Goal: Transaction & Acquisition: Purchase product/service

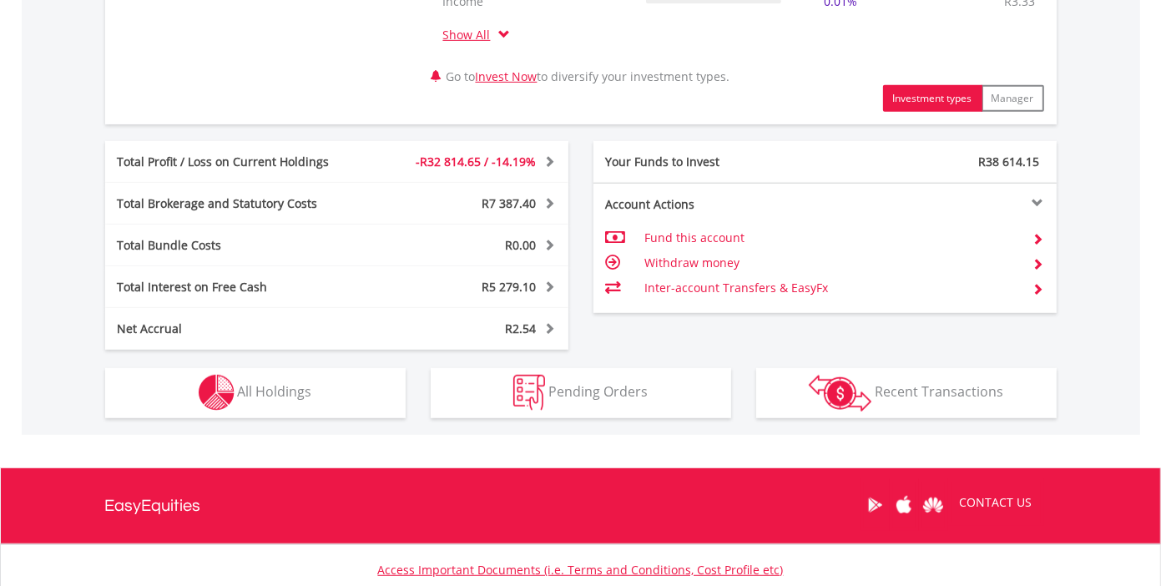
scroll to position [918, 0]
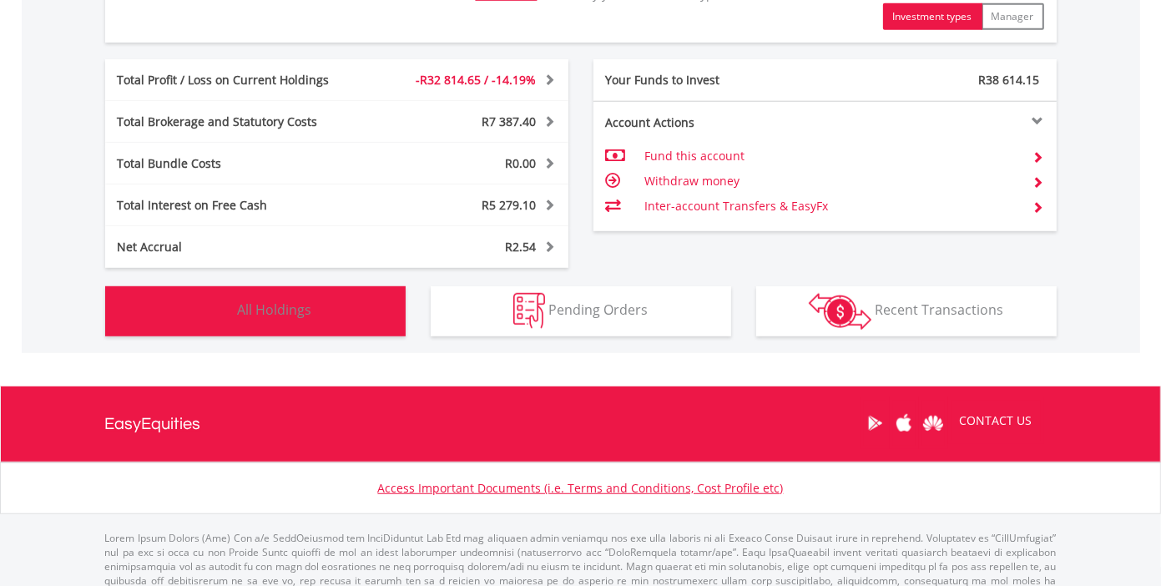
click at [338, 317] on button "Holdings All Holdings" at bounding box center [255, 311] width 300 height 50
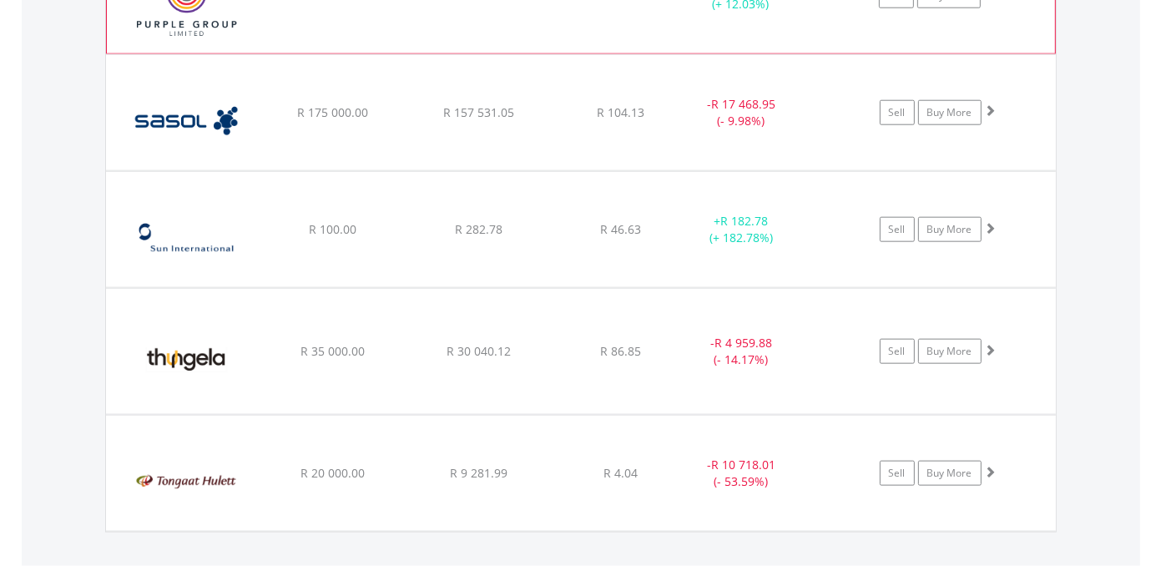
scroll to position [1720, 0]
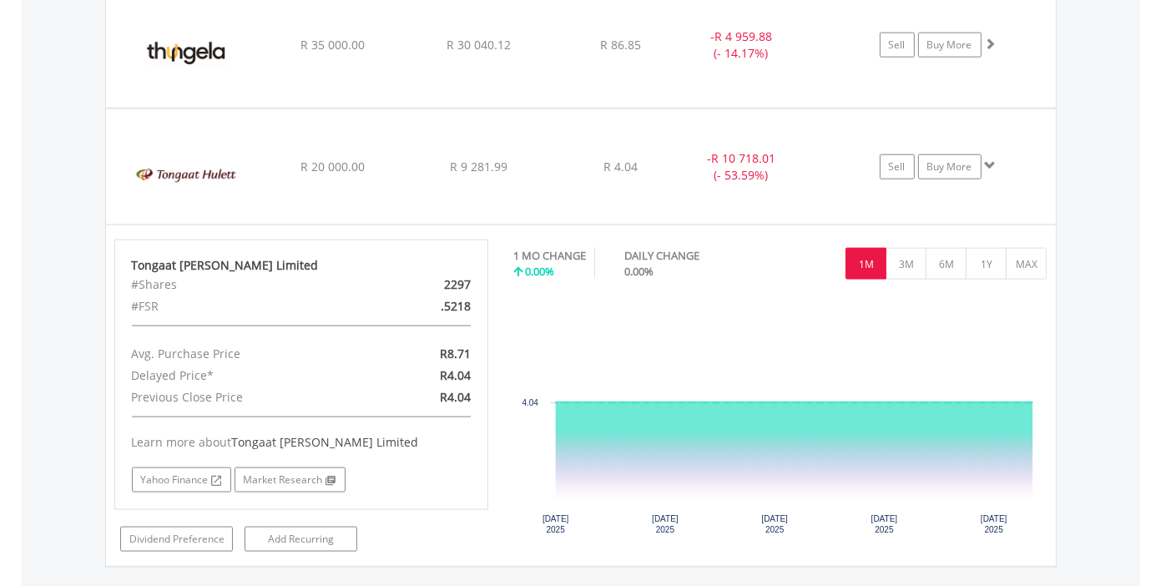
scroll to position [1887, 0]
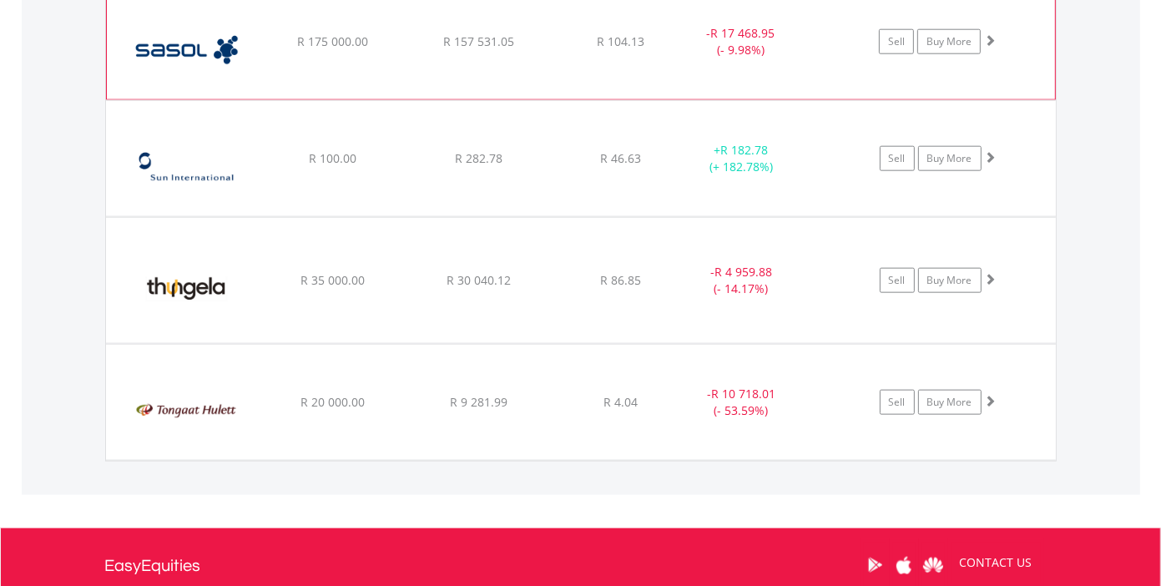
scroll to position [1720, 0]
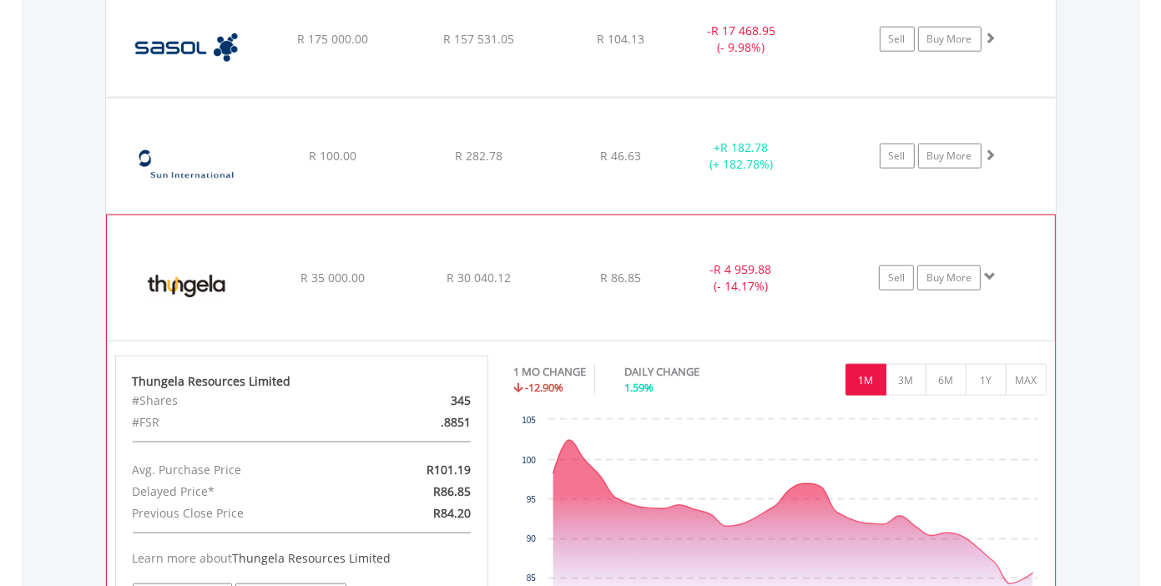
scroll to position [1804, 0]
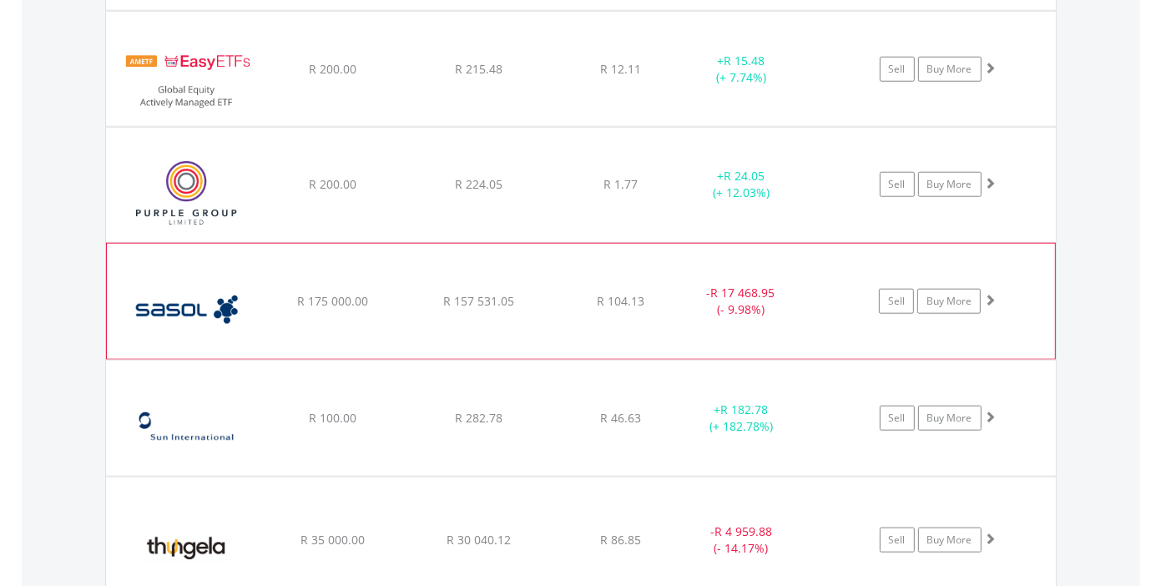
scroll to position [1586, 0]
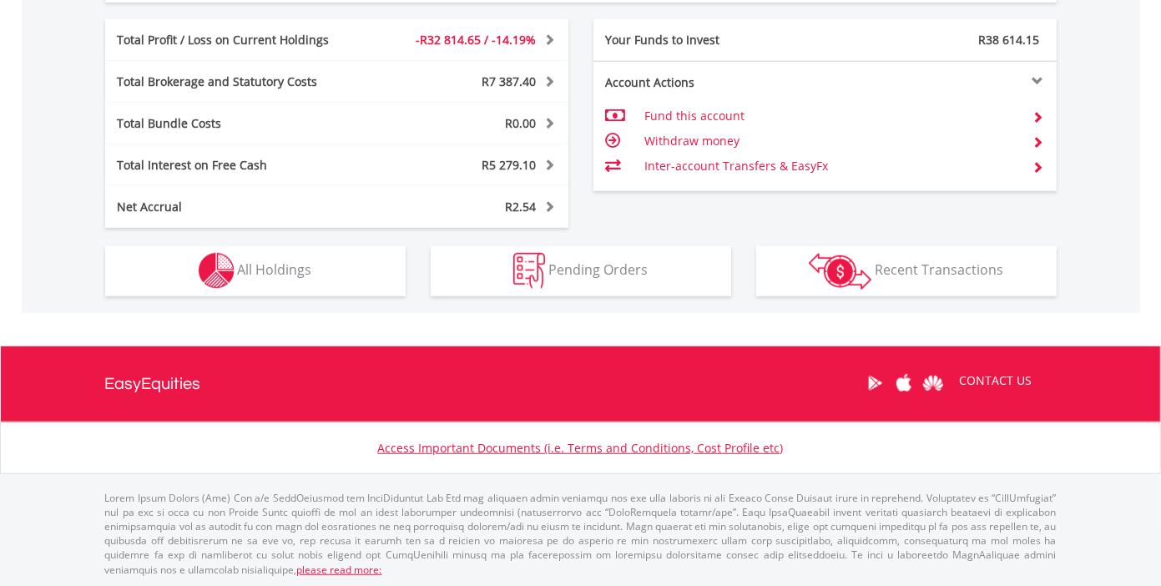
scroll to position [160, 317]
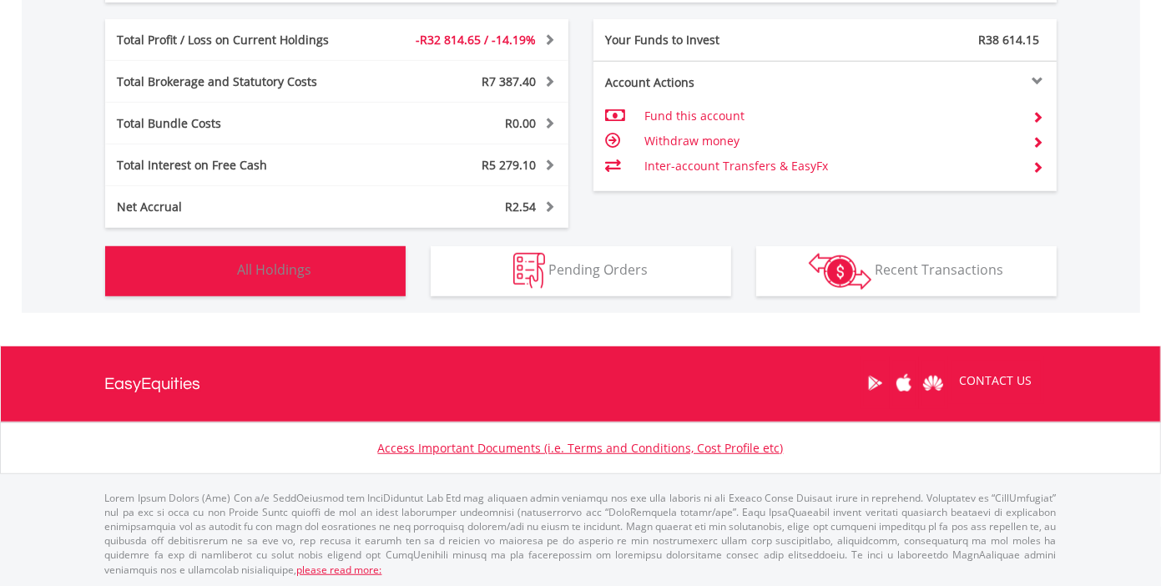
click at [337, 278] on button "Holdings All Holdings" at bounding box center [255, 271] width 300 height 50
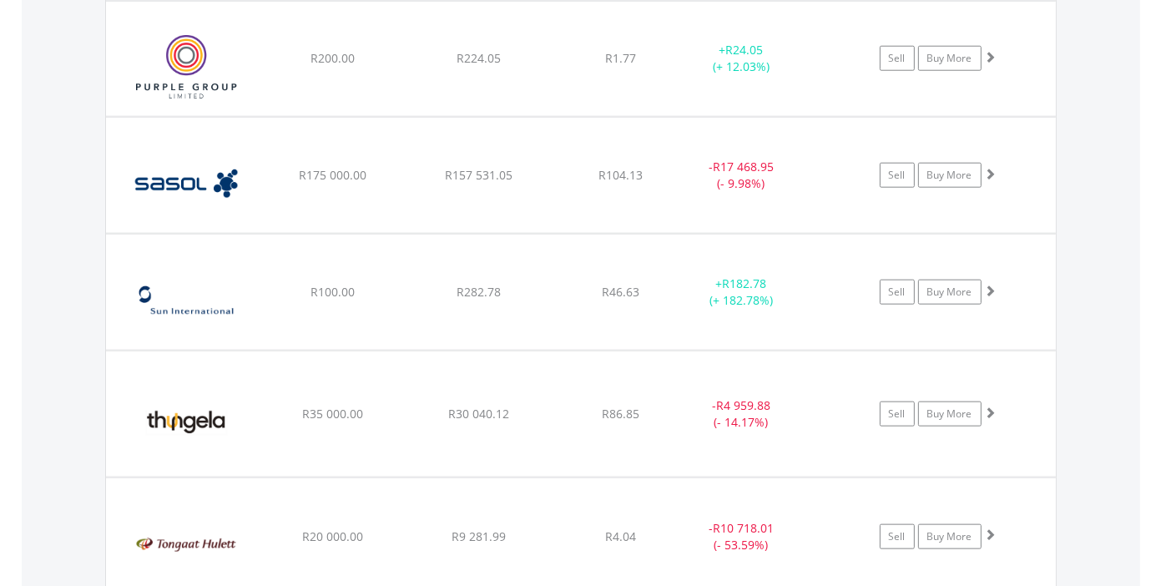
scroll to position [1637, 0]
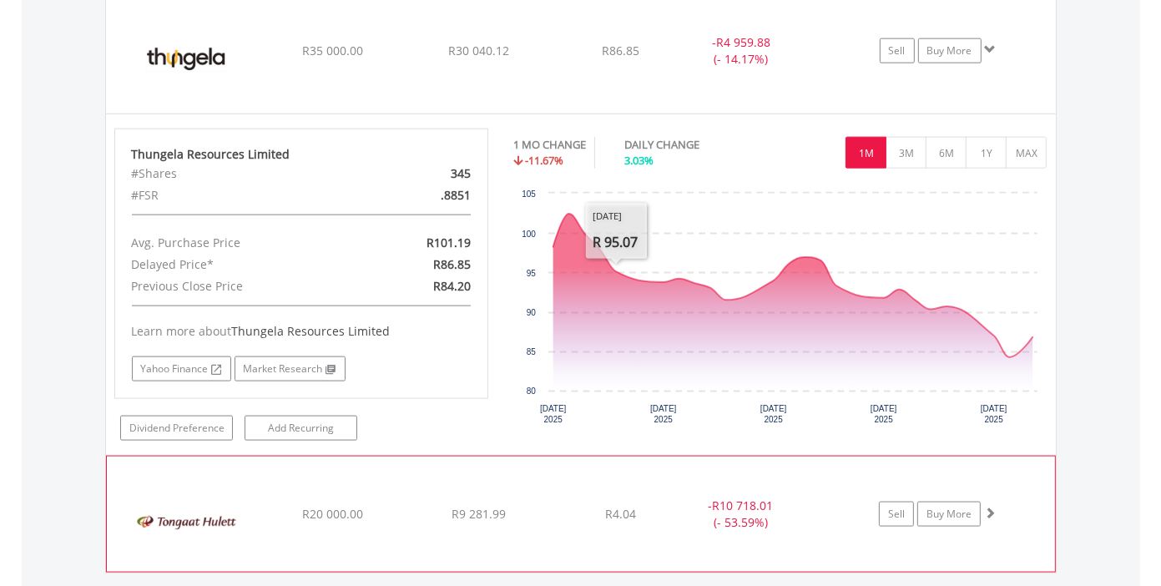
scroll to position [2054, 0]
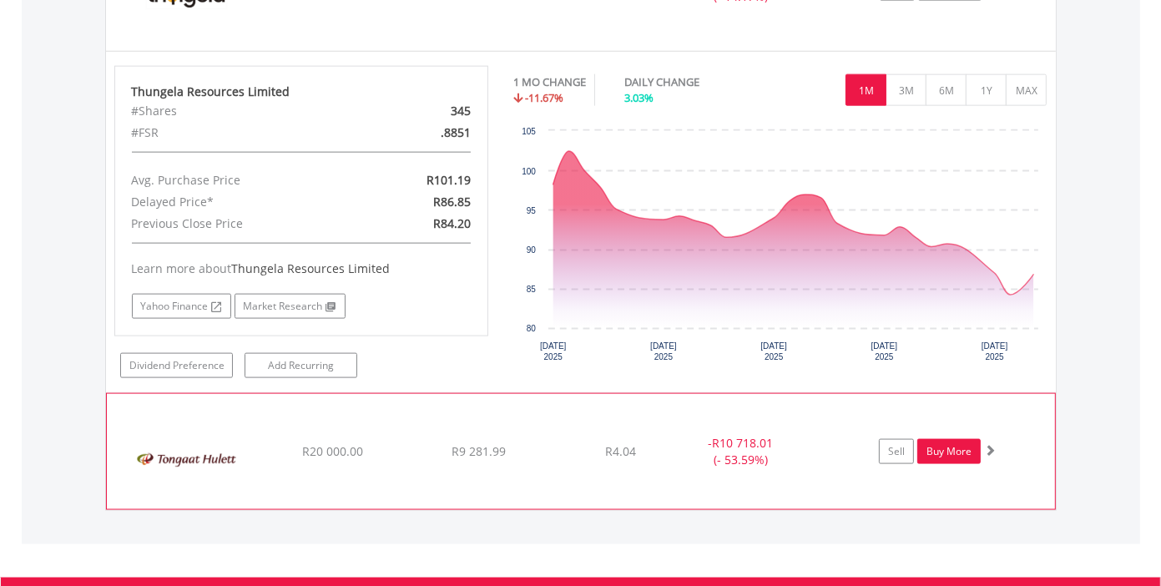
click at [962, 445] on link "Buy More" at bounding box center [948, 451] width 63 height 25
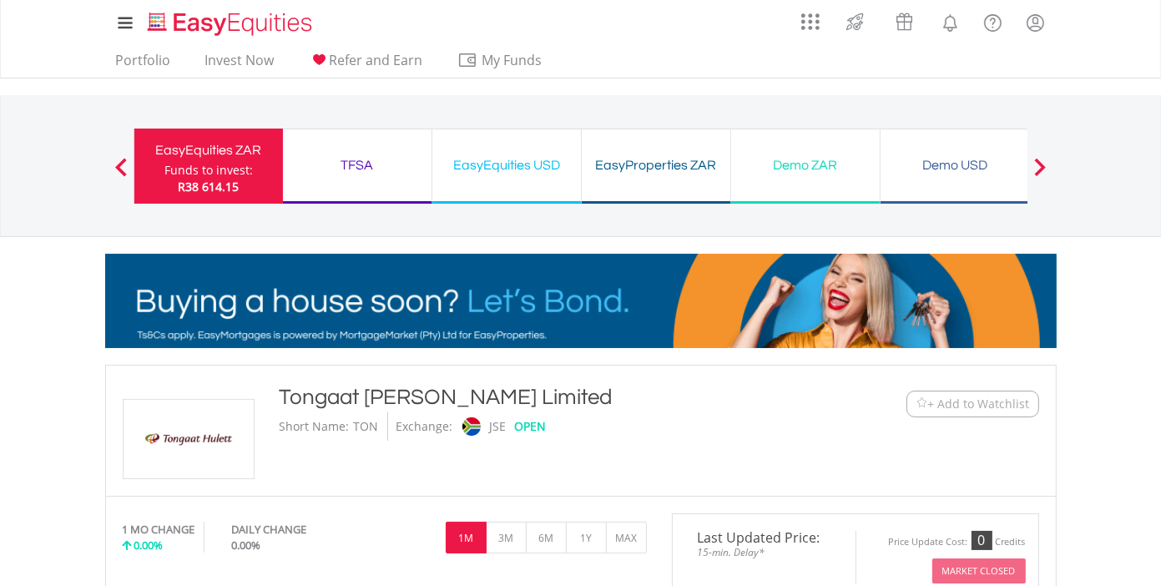
click at [240, 172] on div "Funds to invest:" at bounding box center [208, 170] width 88 height 17
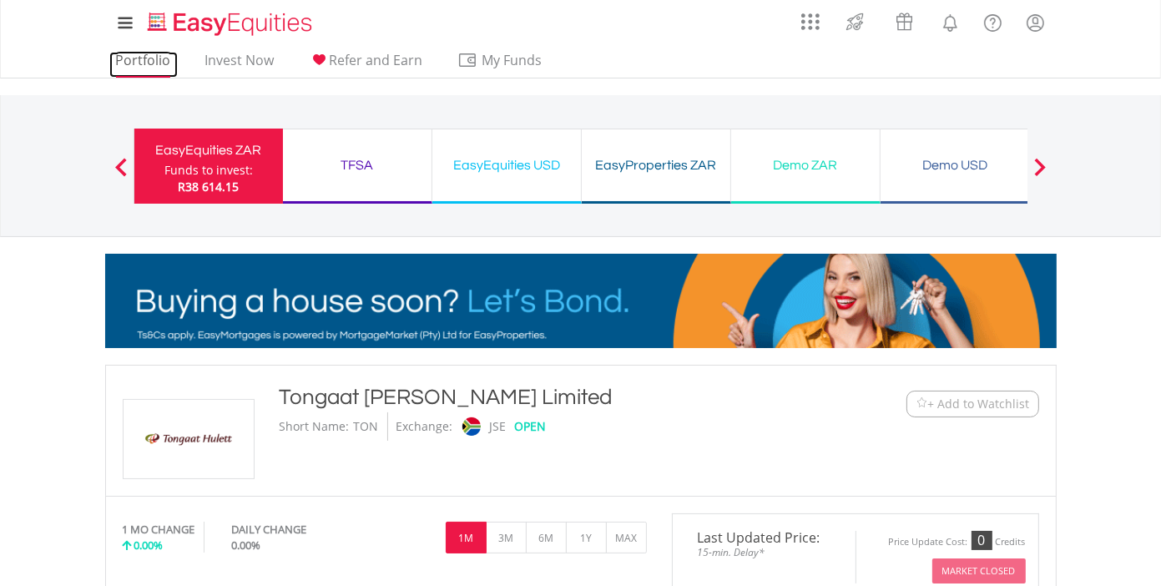
click at [148, 58] on link "Portfolio" at bounding box center [143, 65] width 68 height 26
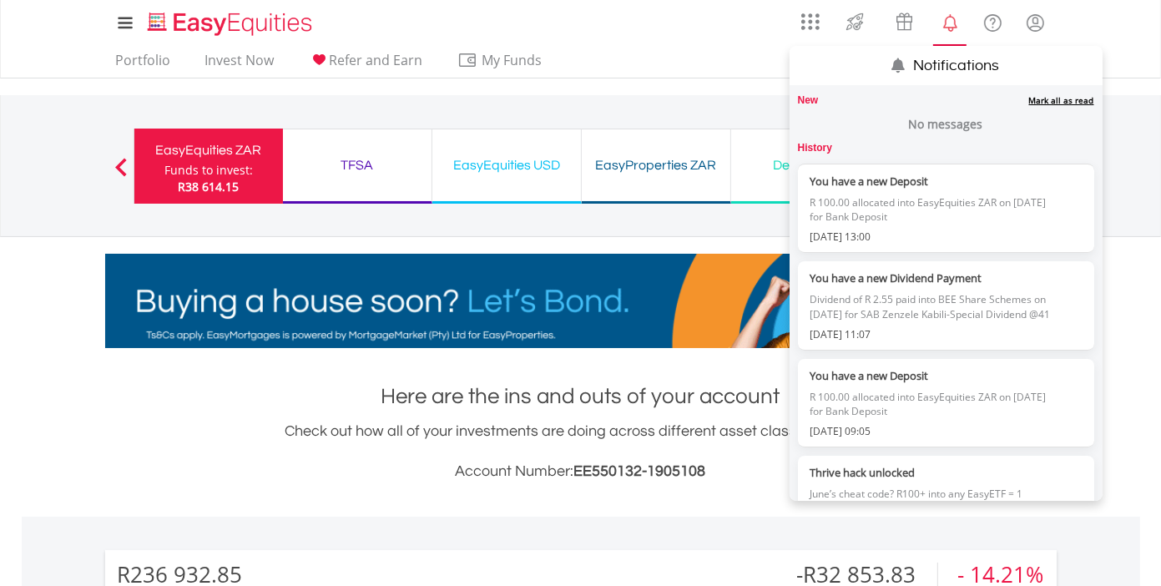
scroll to position [160, 317]
click at [947, 21] on lord-icon "Notifications" at bounding box center [950, 23] width 21 height 21
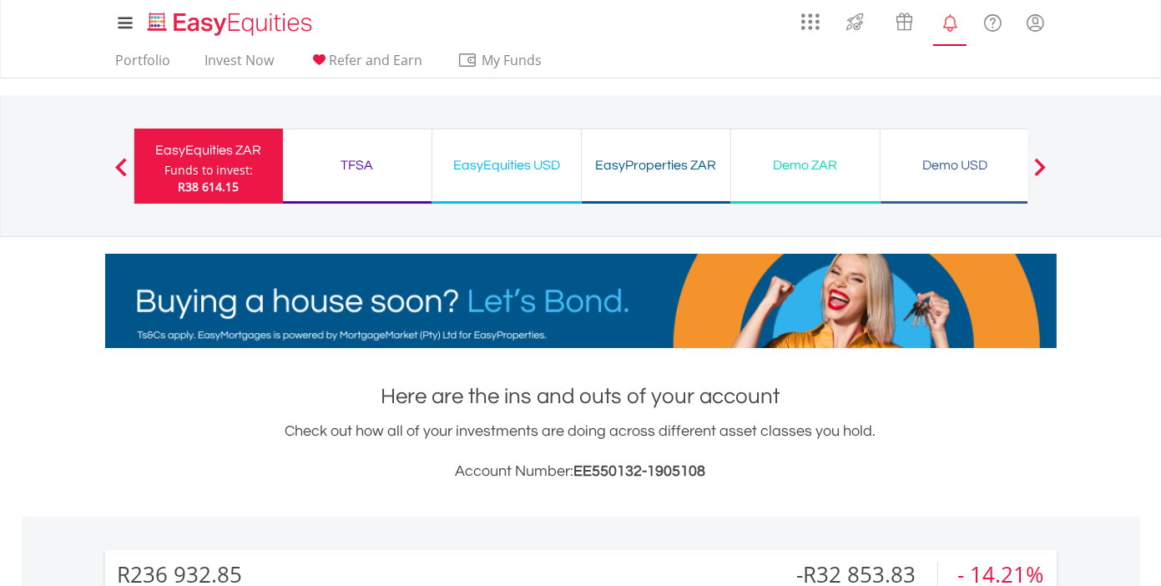
click at [947, 21] on lord-icon "Notifications" at bounding box center [950, 23] width 21 height 21
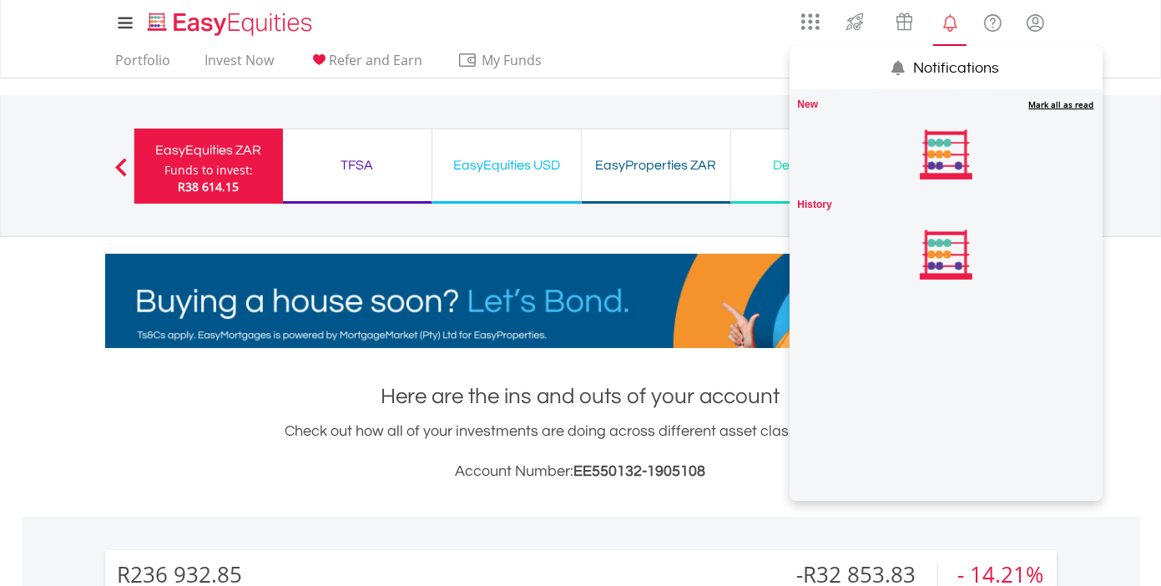
click at [1052, 109] on link "Mark all as read" at bounding box center [1061, 104] width 65 height 12
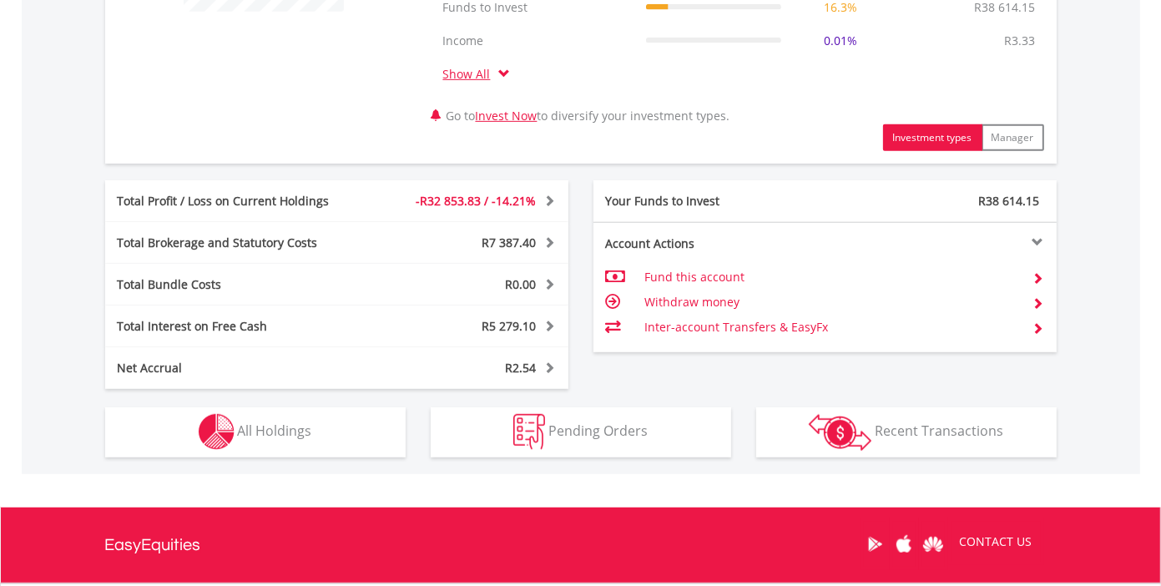
scroll to position [835, 0]
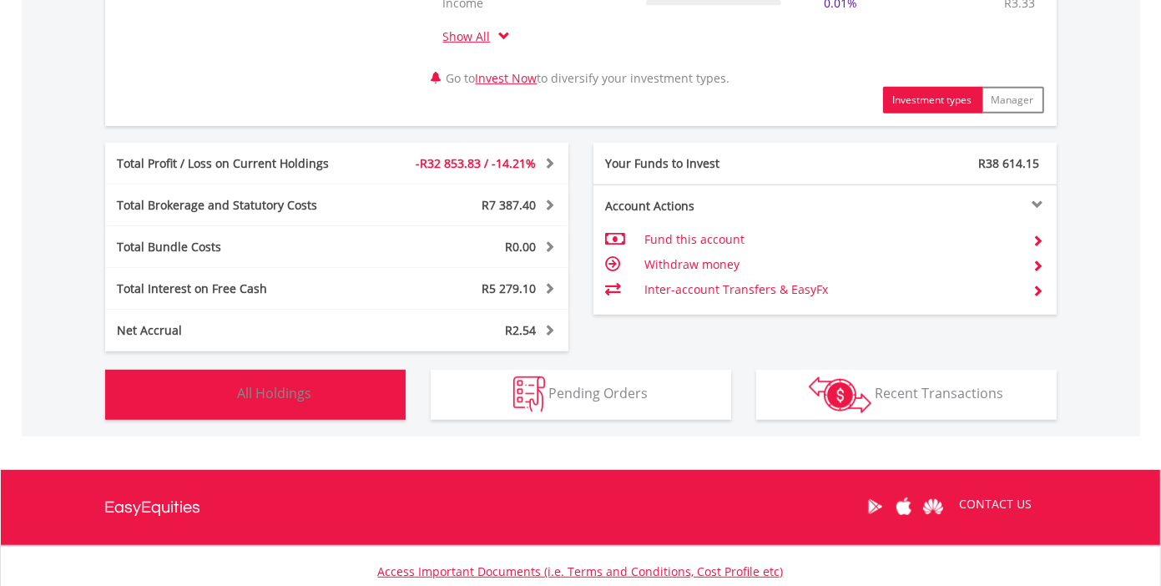
click at [351, 384] on button "Holdings All Holdings" at bounding box center [255, 395] width 300 height 50
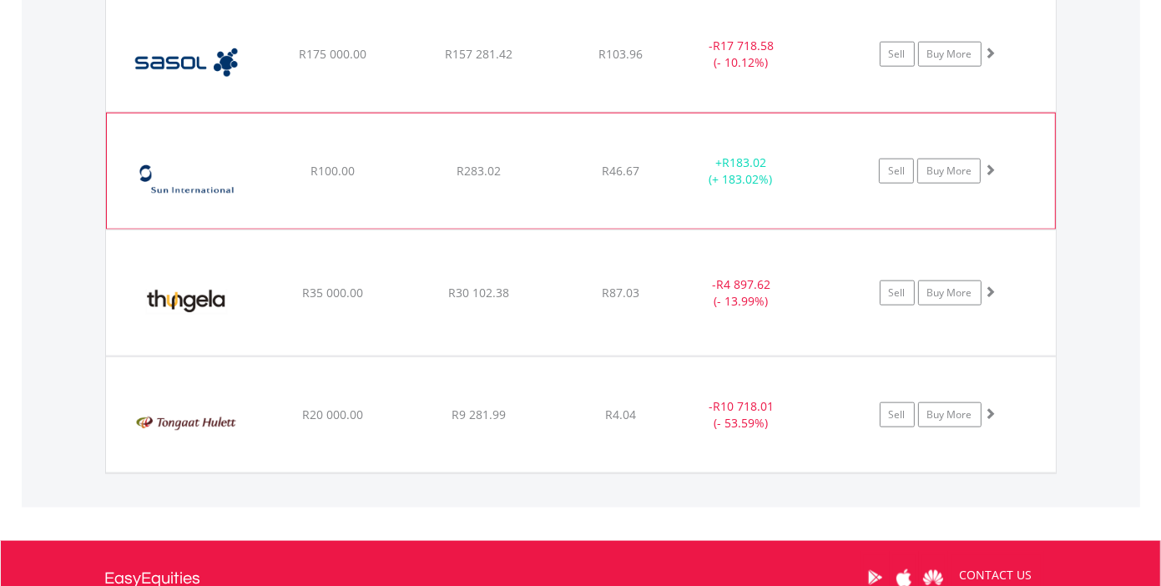
scroll to position [1760, 0]
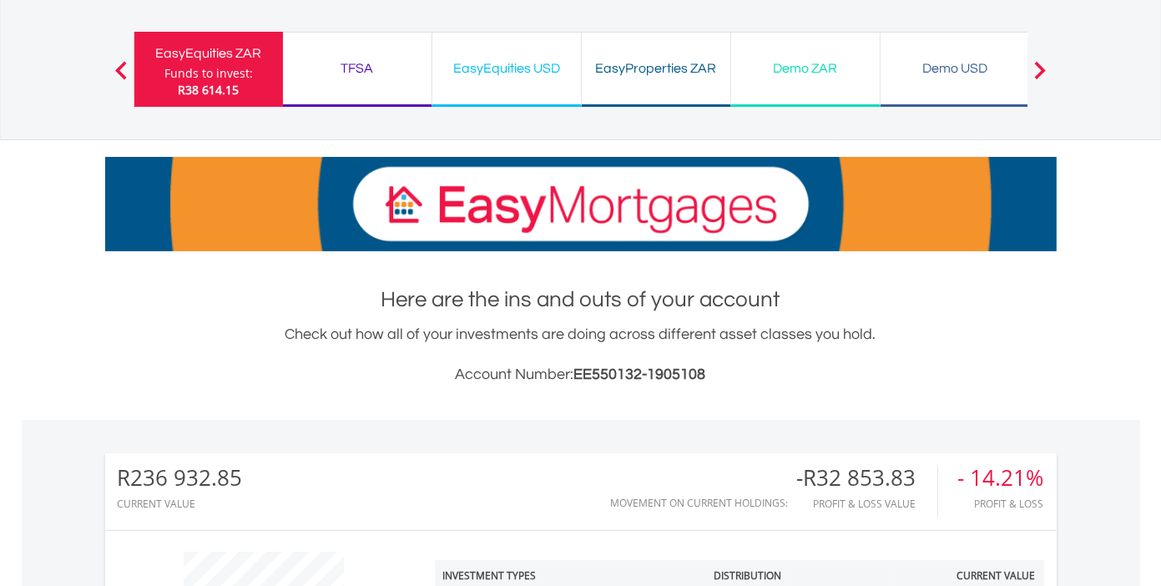
scroll to position [0, 0]
